Goal: Go to known website: Access a specific website the user already knows

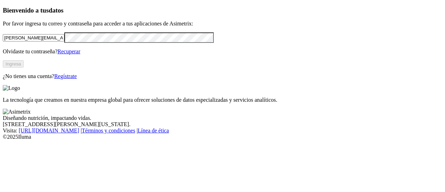
click at [64, 41] on input "[PERSON_NAME][EMAIL_ADDRESS][PERSON_NAME][DOMAIN_NAME]" at bounding box center [34, 37] width 62 height 7
type input "[PERSON_NAME][EMAIL_ADDRESS][PERSON_NAME][DOMAIN_NAME]"
click at [29, 79] on div "Bienvenido a tus datos Por favor ingresa tu correo y contraseña para acceder a …" at bounding box center [223, 43] width 440 height 73
click at [24, 68] on button "Ingresa" at bounding box center [13, 63] width 21 height 7
